Goal: Use online tool/utility: Utilize a website feature to perform a specific function

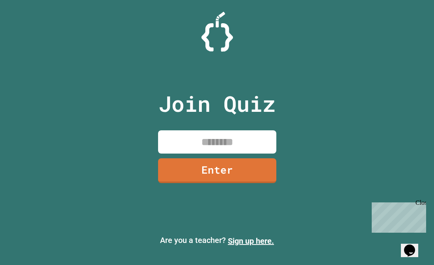
click at [257, 138] on input at bounding box center [217, 142] width 118 height 23
click at [201, 142] on input at bounding box center [217, 142] width 118 height 23
click at [220, 142] on input "*******" at bounding box center [217, 142] width 118 height 23
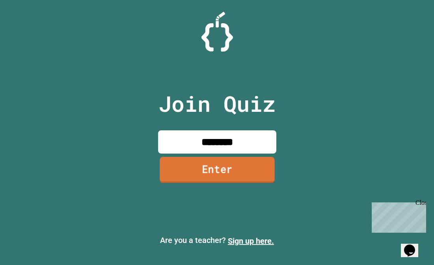
type input "********"
click at [218, 165] on link "Enter" at bounding box center [217, 170] width 115 height 26
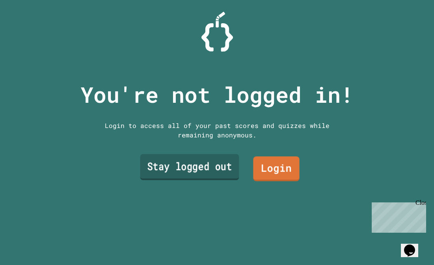
click at [197, 166] on link "Stay logged out" at bounding box center [189, 168] width 99 height 26
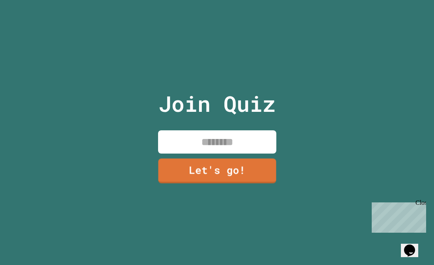
click at [222, 144] on input at bounding box center [217, 142] width 118 height 23
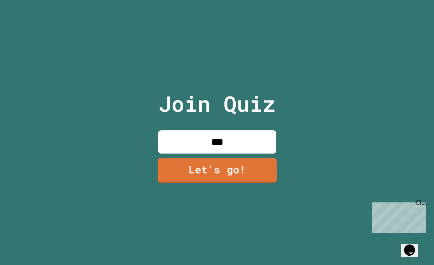
type input "***"
click at [221, 165] on link "Let's go!" at bounding box center [216, 170] width 119 height 26
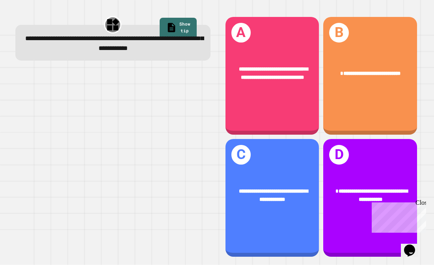
click at [424, 205] on div "Close" at bounding box center [421, 205] width 10 height 10
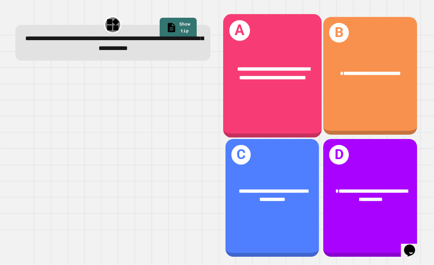
click at [289, 91] on div "**********" at bounding box center [272, 73] width 99 height 39
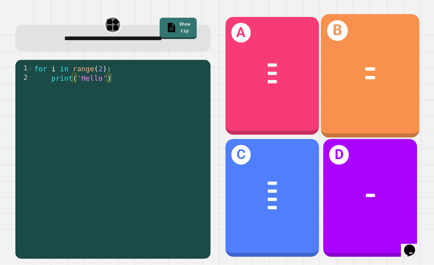
click at [371, 85] on div "***** *****" at bounding box center [370, 73] width 99 height 39
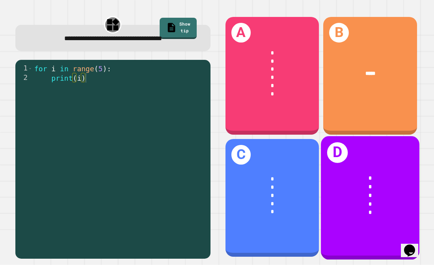
click at [376, 182] on div "*" at bounding box center [370, 179] width 76 height 9
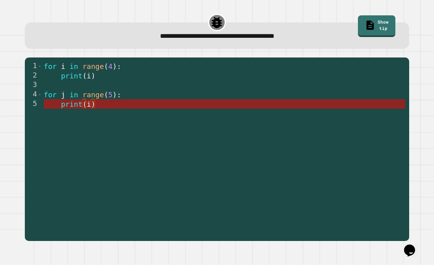
click at [89, 103] on span "i" at bounding box center [89, 104] width 4 height 8
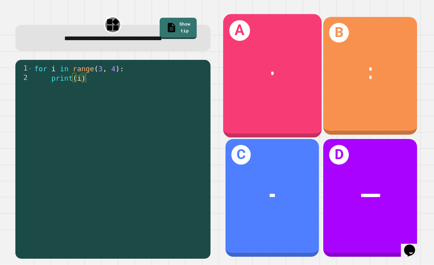
click at [276, 108] on div "A *" at bounding box center [272, 76] width 99 height 124
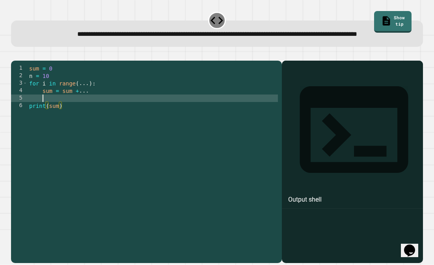
click at [79, 118] on div "sum = 0 n = 10 for i in range ( ... ) : sum = sum + ... print ( sum )" at bounding box center [153, 155] width 250 height 180
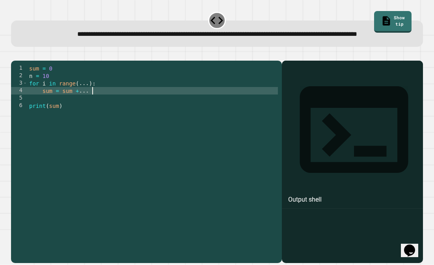
click at [93, 113] on div "sum = 0 n = 10 for i in range ( ... ) : sum = sum + ... print ( sum )" at bounding box center [153, 155] width 250 height 180
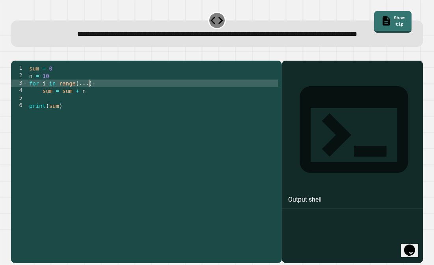
click at [89, 105] on div "sum = 0 n = 10 for i in range ( ... ) : sum = sum + n print ( sum )" at bounding box center [153, 155] width 250 height 180
click at [21, 61] on div at bounding box center [217, 55] width 412 height 9
click at [22, 62] on icon "button" at bounding box center [20, 59] width 4 height 6
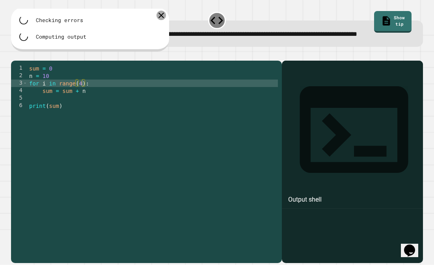
click at [161, 20] on icon at bounding box center [161, 15] width 9 height 9
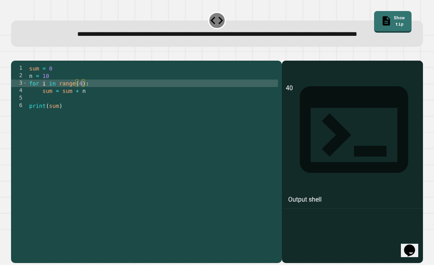
click at [90, 113] on div "sum = 0 n = 10 for i in range ( 4 ) : sum = sum + n print ( sum )" at bounding box center [153, 155] width 250 height 180
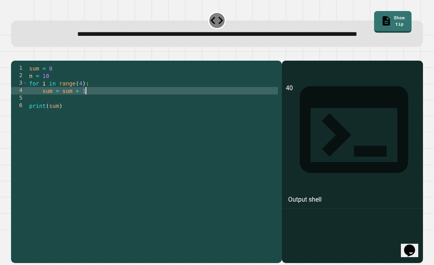
click at [83, 106] on div "sum = 0 n = 10 for i in range ( 4 ) : sum = sum + 1 print ( sum )" at bounding box center [153, 155] width 250 height 180
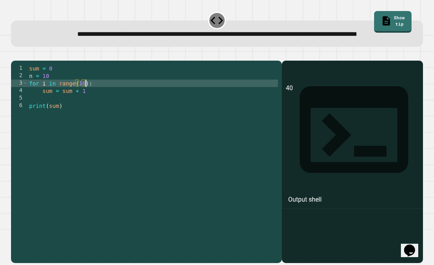
scroll to position [0, 4]
click at [15, 54] on icon "button" at bounding box center [15, 54] width 0 height 0
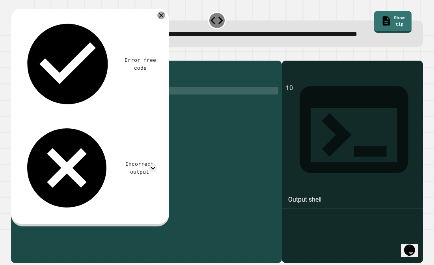
scroll to position [0, 4]
click at [92, 113] on div "sum = 0 n = 10 for i in range ( 10 ) : sum = sum + 1 print ( sum )" at bounding box center [153, 155] width 250 height 180
click at [86, 104] on div "sum = 0 n = 10 for i in range ( 10 ) : sum = sum + 1 print ( sum )" at bounding box center [153, 155] width 250 height 180
click at [54, 119] on div "sum = 0 n = 10 for i in range ( 10 ) : sum = sum + 1 print ( sum )" at bounding box center [153, 155] width 250 height 180
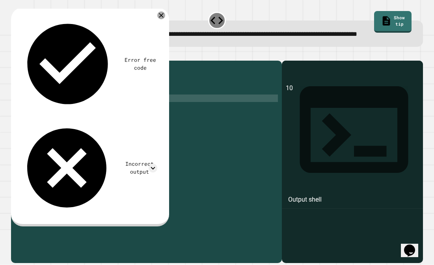
scroll to position [0, 0]
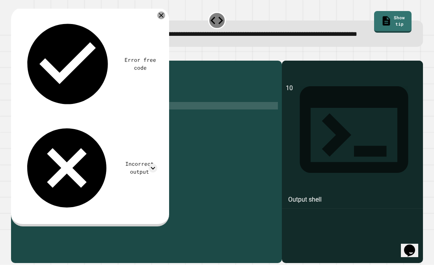
click at [30, 130] on div "sum = 0 n = 10 for i in range ( 10 ) : sum = sum + 1 print ( sum )" at bounding box center [153, 155] width 250 height 180
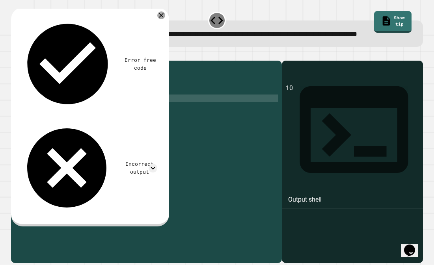
click at [15, 54] on button "button" at bounding box center [15, 54] width 0 height 0
click at [154, 164] on icon at bounding box center [153, 168] width 9 height 9
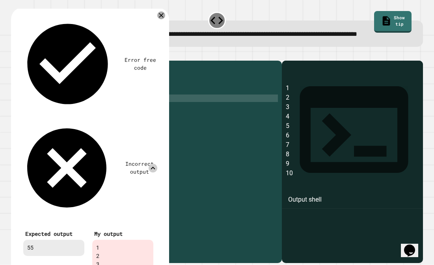
click at [154, 164] on icon at bounding box center [153, 168] width 9 height 9
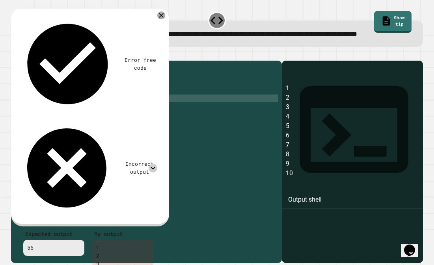
click at [161, 19] on div at bounding box center [161, 15] width 8 height 8
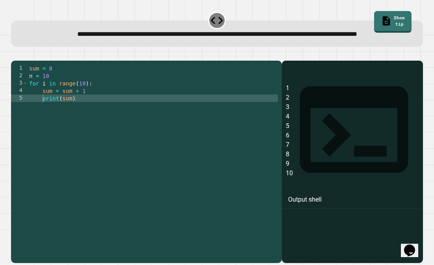
click at [99, 113] on div "sum = 0 n = 10 for i in range ( 10 ) : sum = sum + 1 print ( sum )" at bounding box center [153, 155] width 250 height 180
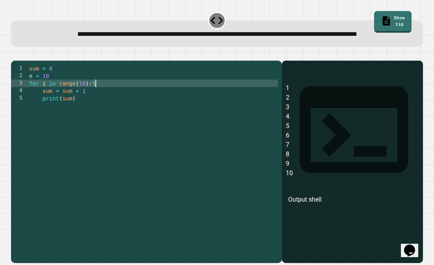
type textarea "**********"
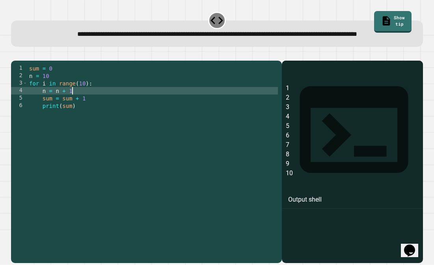
scroll to position [0, 3]
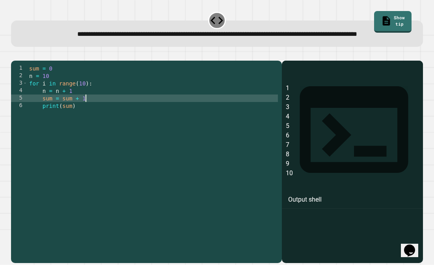
click at [116, 118] on div "sum = 0 n = 10 for i in range ( 10 ) : n = n + 1 sum = sum + 1 print ( sum )" at bounding box center [153, 155] width 250 height 180
click at [15, 54] on button "button" at bounding box center [15, 54] width 0 height 0
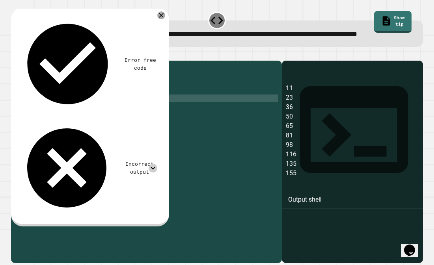
click at [155, 164] on icon at bounding box center [153, 168] width 9 height 9
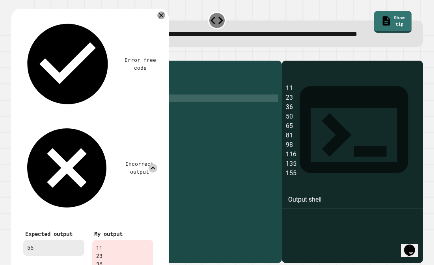
click at [155, 164] on icon at bounding box center [153, 168] width 9 height 9
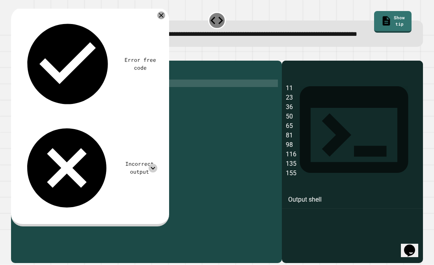
click at [85, 106] on div "sum = 0 n = 10 for i in range ( 10 ) : n = n + 1 sum = sum + n print ( sum )" at bounding box center [153, 155] width 250 height 180
click at [15, 54] on icon "button" at bounding box center [15, 54] width 0 height 0
click at [158, 21] on div at bounding box center [161, 15] width 9 height 9
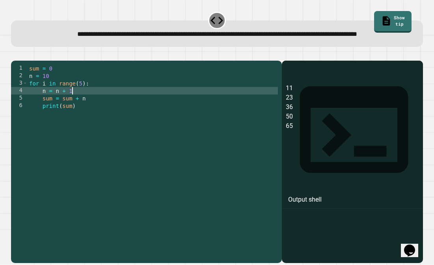
click at [75, 113] on div "sum = 0 n = 10 for i in range ( 5 ) : n = n + 1 sum = sum + n print ( sum )" at bounding box center [153, 155] width 250 height 180
type textarea "*******"
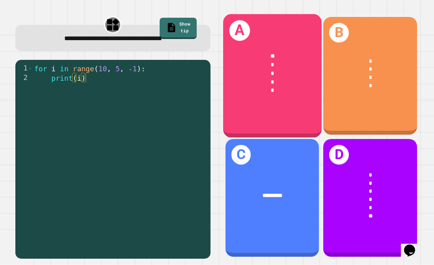
click at [289, 104] on div "** * * * *" at bounding box center [272, 73] width 99 height 65
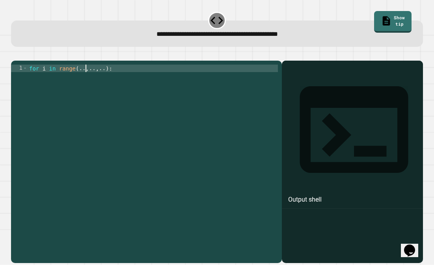
click at [85, 79] on div "for i in range ( .. , .. , .. ) :" at bounding box center [153, 158] width 250 height 187
click at [97, 80] on div "for i in range ( 10 , .. , .. ) :" at bounding box center [153, 158] width 250 height 187
click at [112, 88] on div "for i in range ( 10 , 1 , .. ) :" at bounding box center [153, 158] width 250 height 187
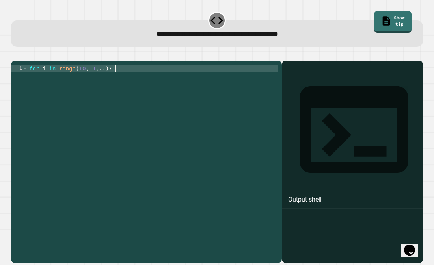
click at [108, 79] on div "for i in range ( 10 , 1 , .. ) :" at bounding box center [153, 158] width 250 height 187
click at [91, 80] on div "for i in range ( 10 , 1 , ) :" at bounding box center [153, 158] width 250 height 187
click at [102, 81] on div "for i in range ( 10 , 1 , ) :" at bounding box center [153, 158] width 250 height 187
type textarea "**********"
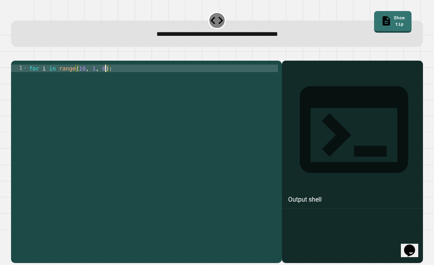
click at [96, 87] on div "for i in range ( 10 , 1 , 0 ) :" at bounding box center [153, 158] width 250 height 187
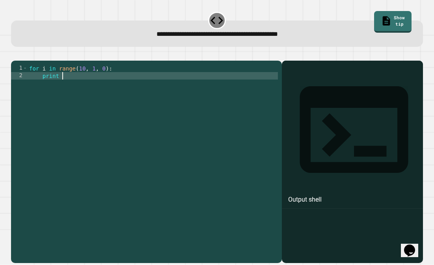
type textarea "*******"
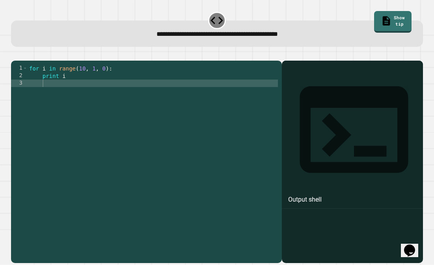
click at [15, 54] on button "button" at bounding box center [15, 54] width 0 height 0
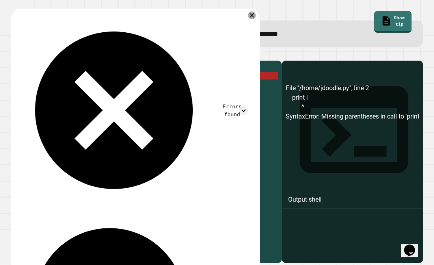
click at [67, 88] on div "for i in range ( 10 , 1 , 0 ) : print i" at bounding box center [153, 158] width 250 height 187
click at [252, 40] on div "Errors found File "/home/jdoodle.py", line 2 print i ^ SyntaxError: Missing par…" at bounding box center [135, 264] width 249 height 515
click at [75, 90] on div "for i in range ( 10 , 1 , 0 ) : print i" at bounding box center [153, 158] width 250 height 187
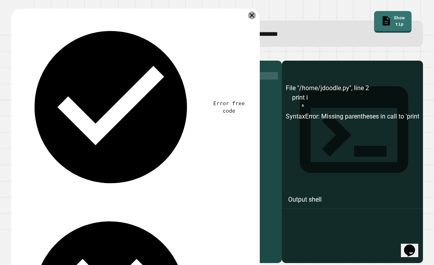
scroll to position [0, 4]
drag, startPoint x: 104, startPoint y: 88, endPoint x: 65, endPoint y: 87, distance: 39.0
click at [65, 87] on div "for i in range ( 10 , 1 , 0 ) : print 9 i ) w3dz3d" at bounding box center [153, 158] width 250 height 187
click at [15, 54] on icon "button" at bounding box center [15, 54] width 0 height 0
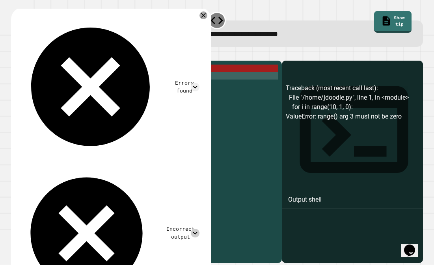
click at [200, 229] on icon at bounding box center [195, 233] width 9 height 9
click at [107, 80] on div "for i in range ( 10 , 1 , 0 ) : print ( i )" at bounding box center [153, 158] width 250 height 187
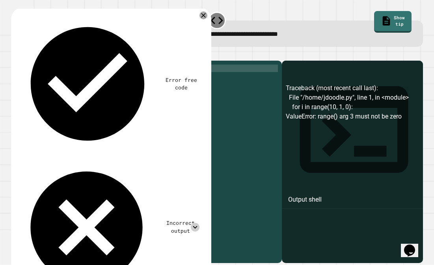
scroll to position [0, 5]
click at [15, 54] on button "button" at bounding box center [15, 54] width 0 height 0
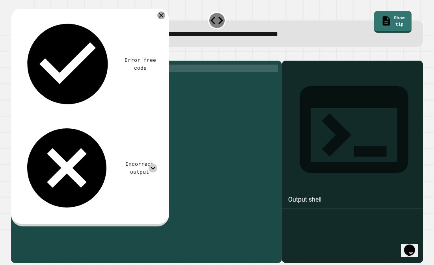
click at [153, 164] on icon at bounding box center [153, 168] width 9 height 9
click at [96, 77] on div "for i in range ( 10 , 1 , ) : print ( i )" at bounding box center [153, 158] width 250 height 187
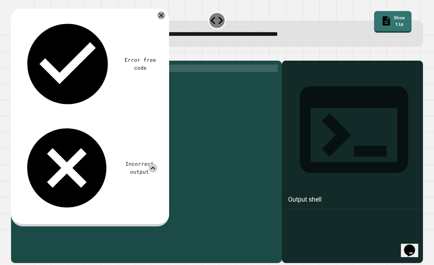
type textarea "**********"
click at [30, 58] on div at bounding box center [217, 55] width 412 height 9
click at [15, 54] on icon "button" at bounding box center [15, 54] width 0 height 0
